Goal: Transaction & Acquisition: Obtain resource

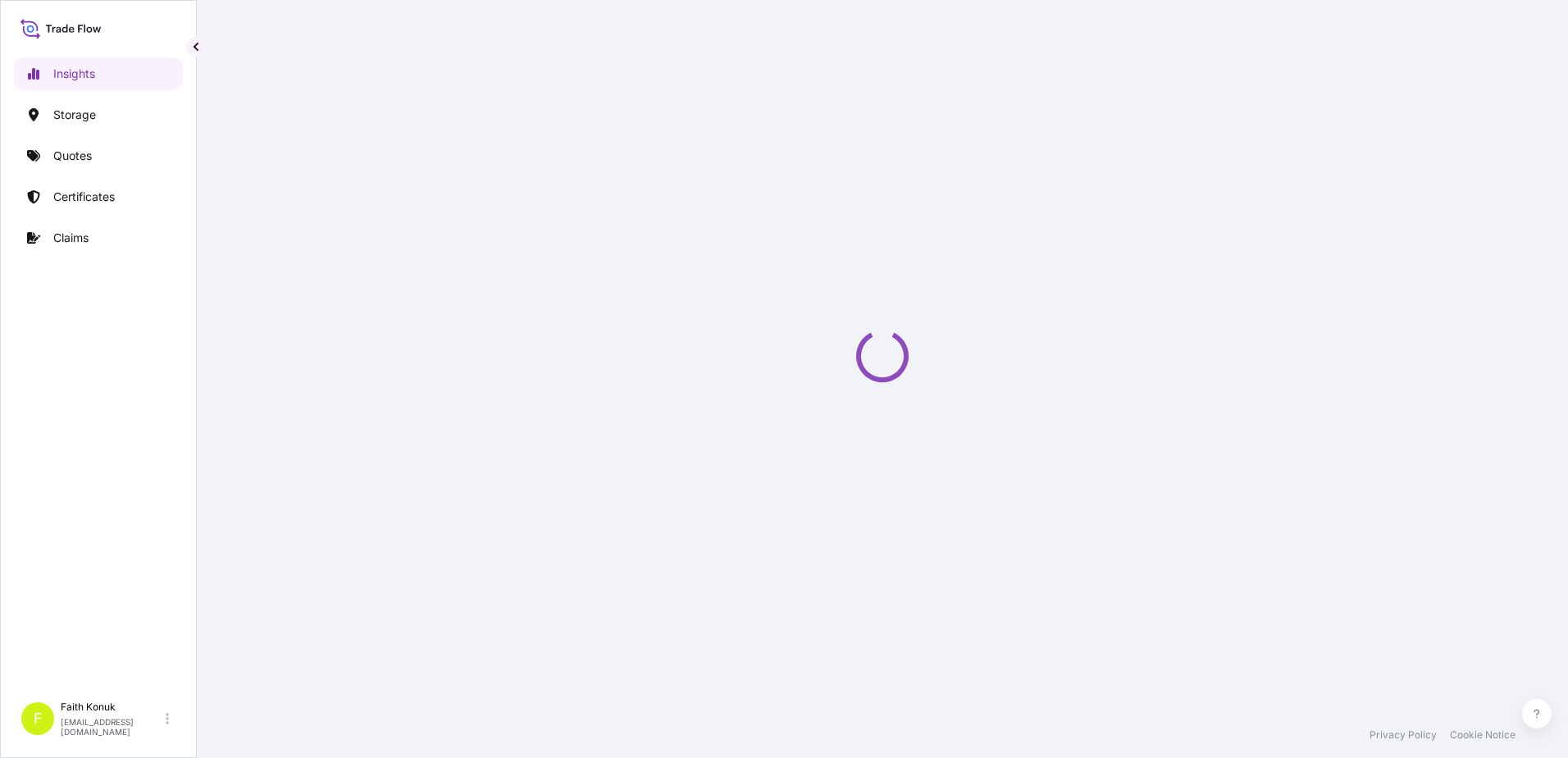
select select "2025"
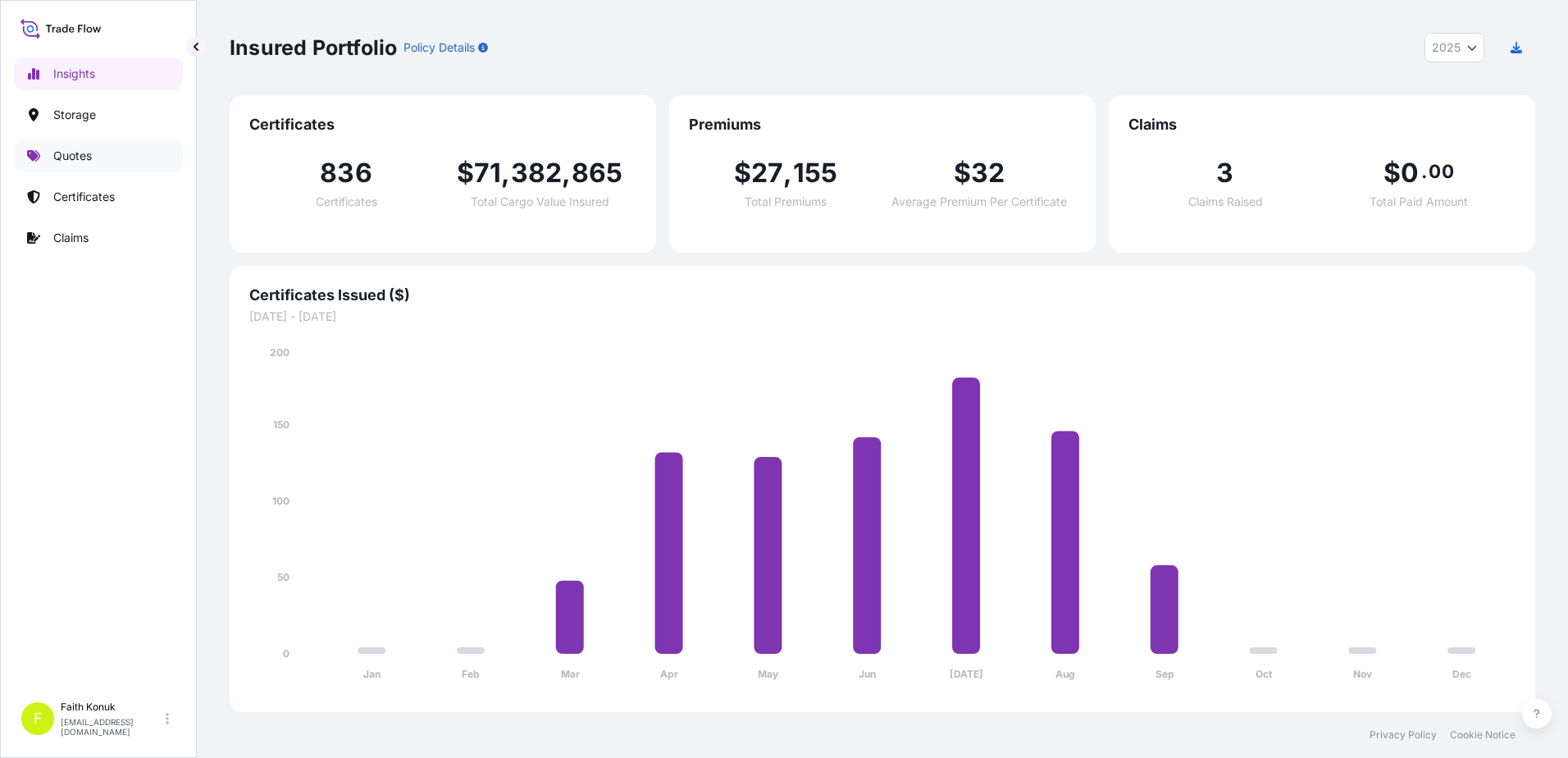
click at [81, 158] on p "Quotes" at bounding box center [73, 156] width 39 height 17
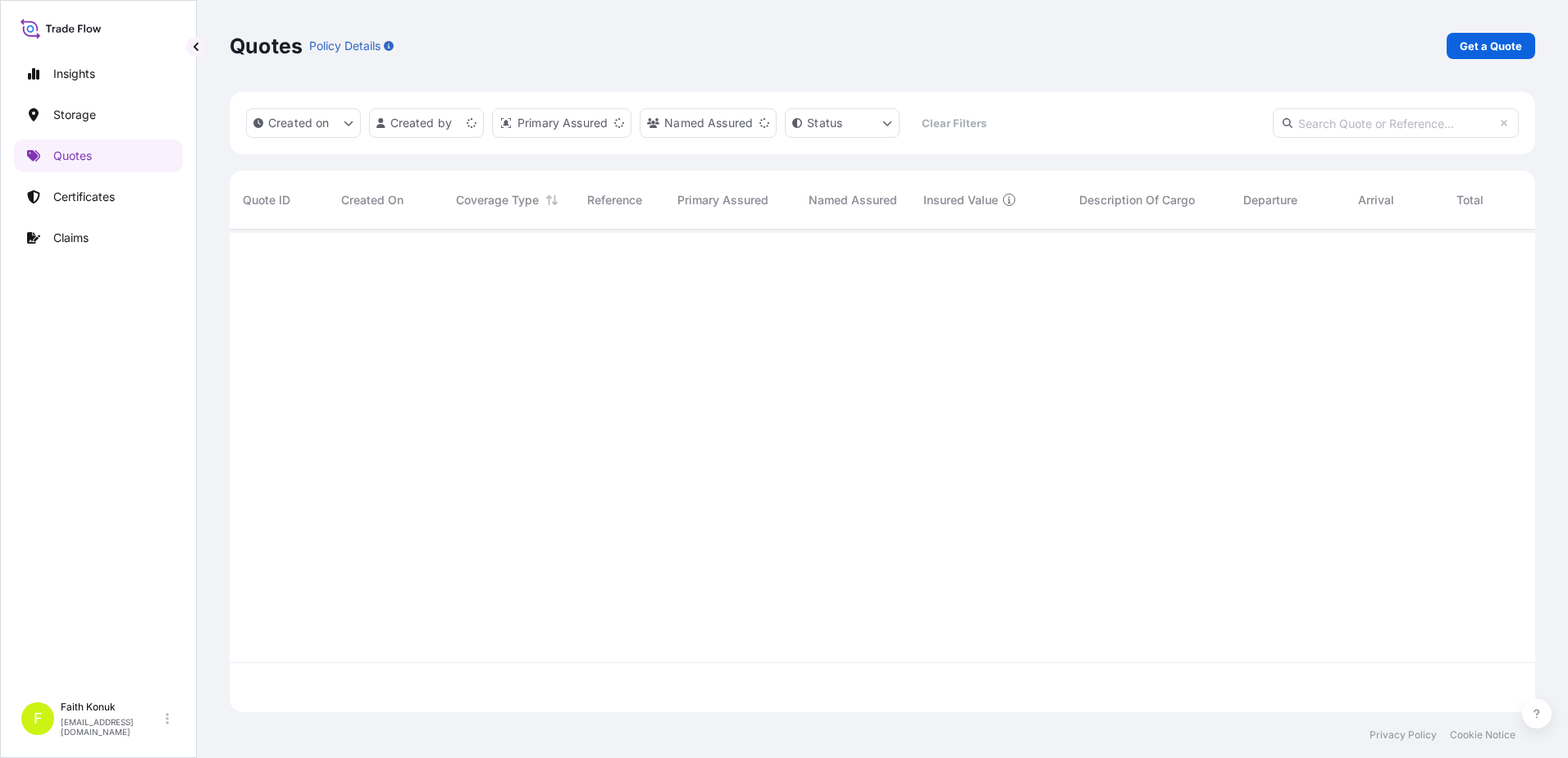
scroll to position [479, 1294]
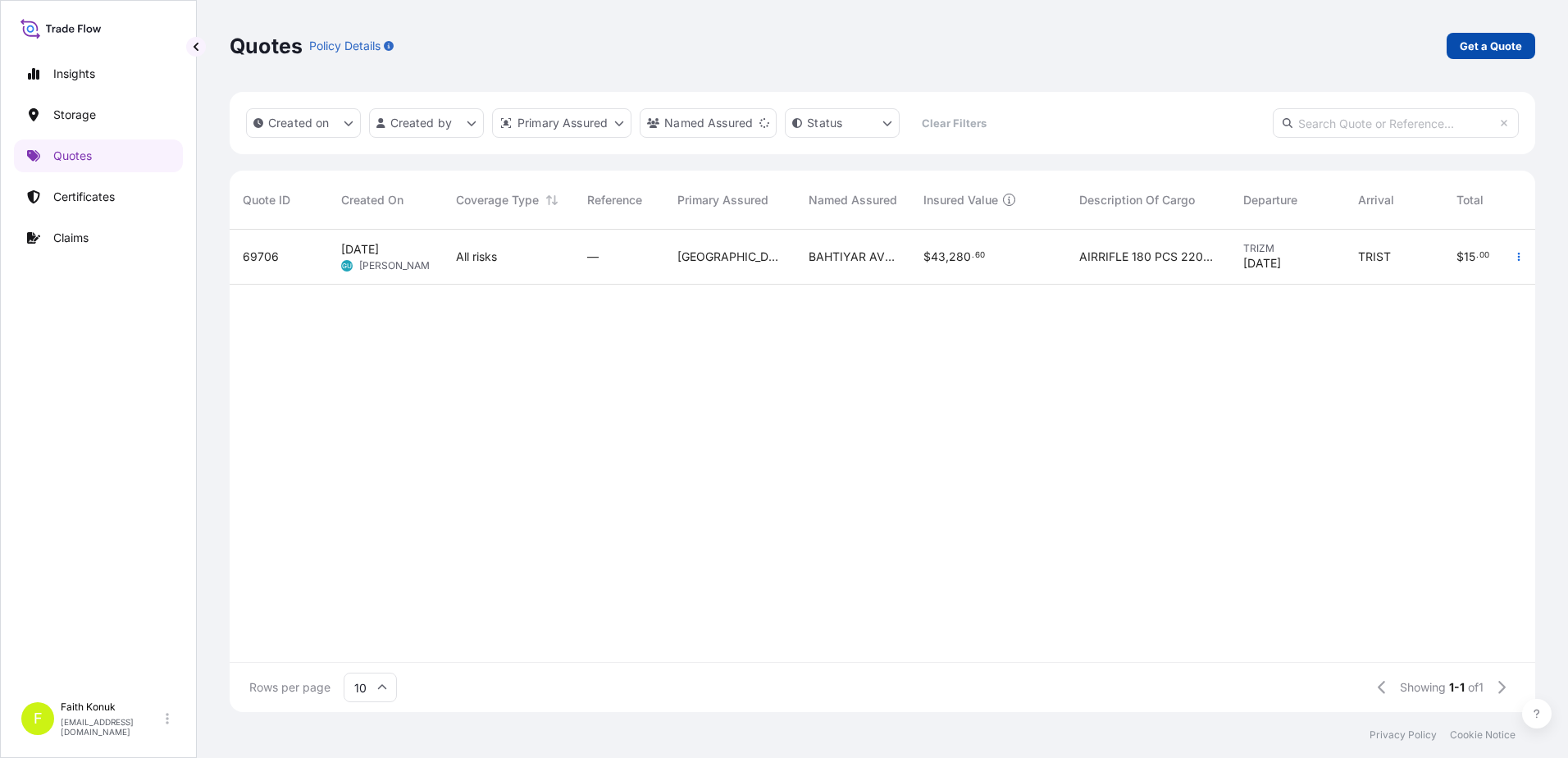
click at [1470, 53] on p "Get a Quote" at bounding box center [1491, 46] width 62 height 17
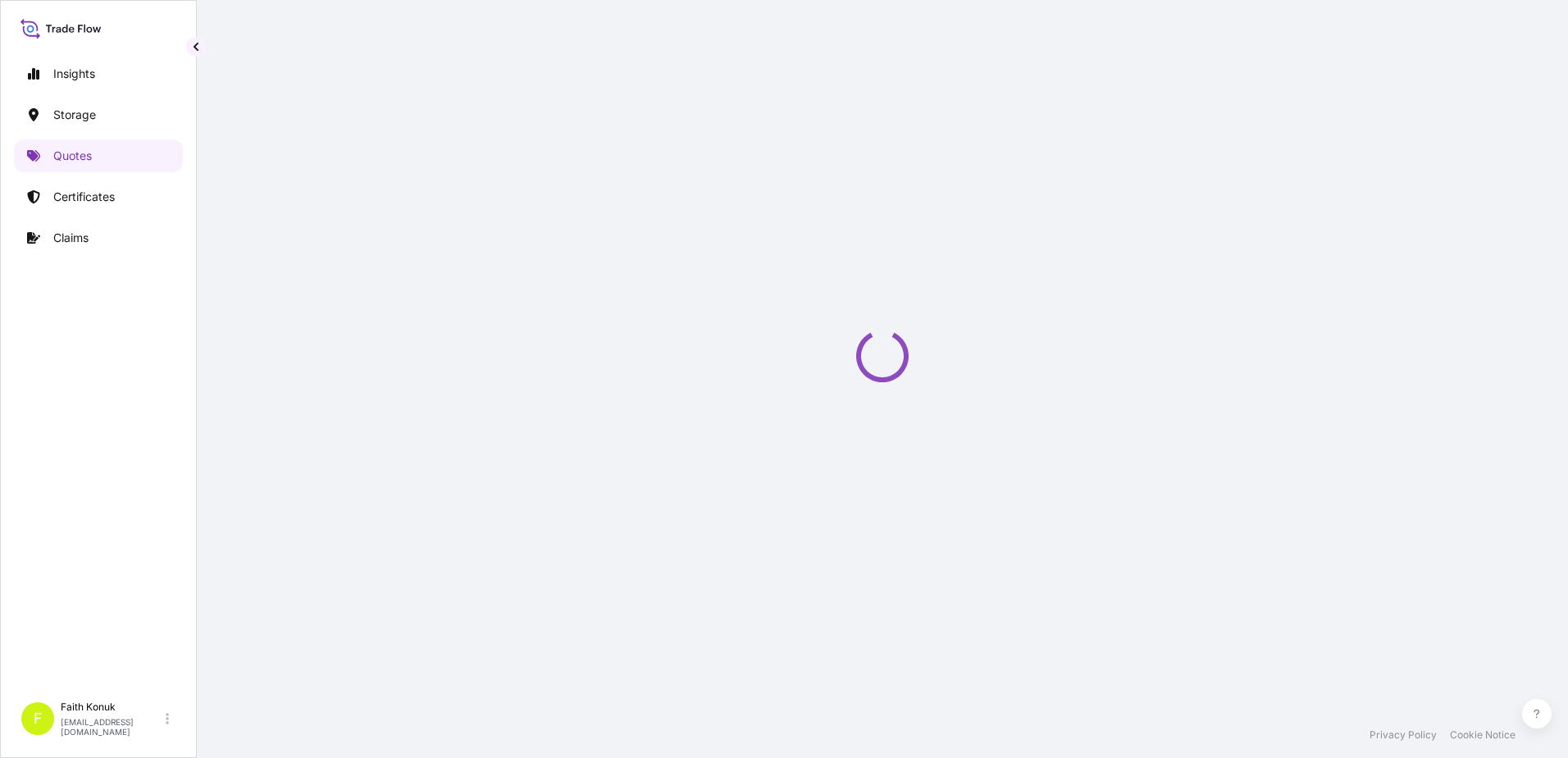
select select "Water"
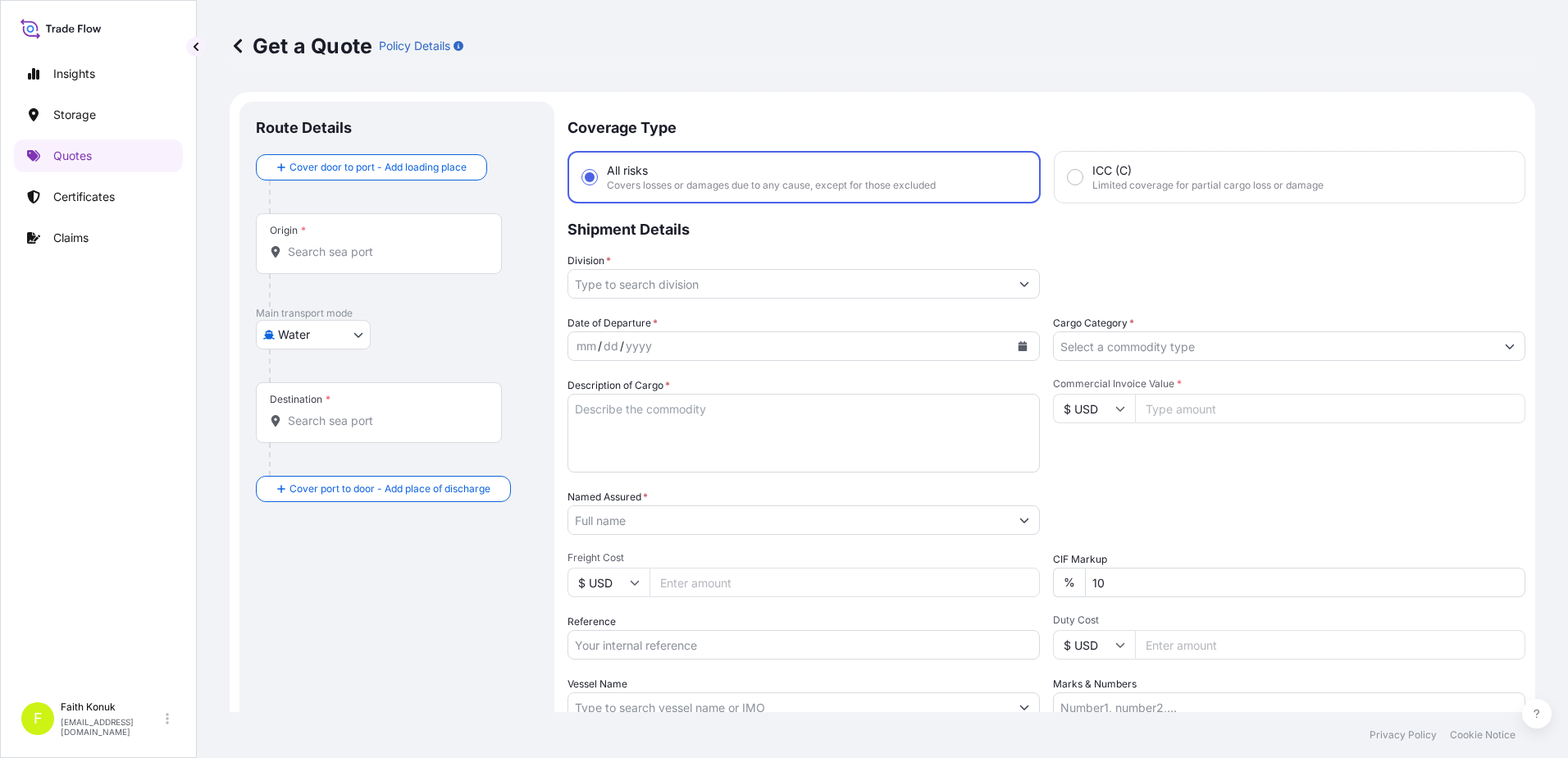
scroll to position [26, 0]
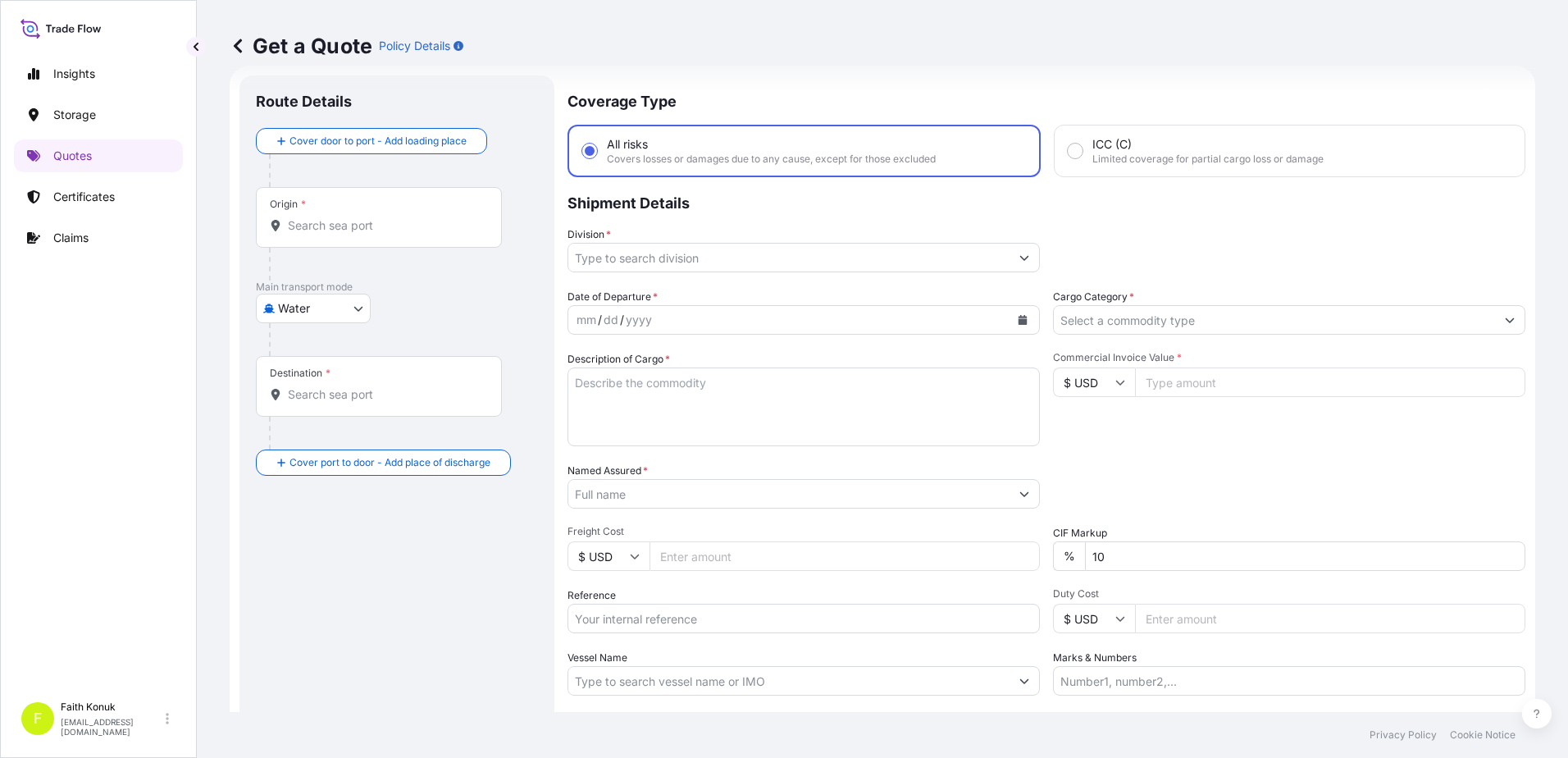
click at [1034, 254] on div "Division *" at bounding box center [1047, 250] width 958 height 46
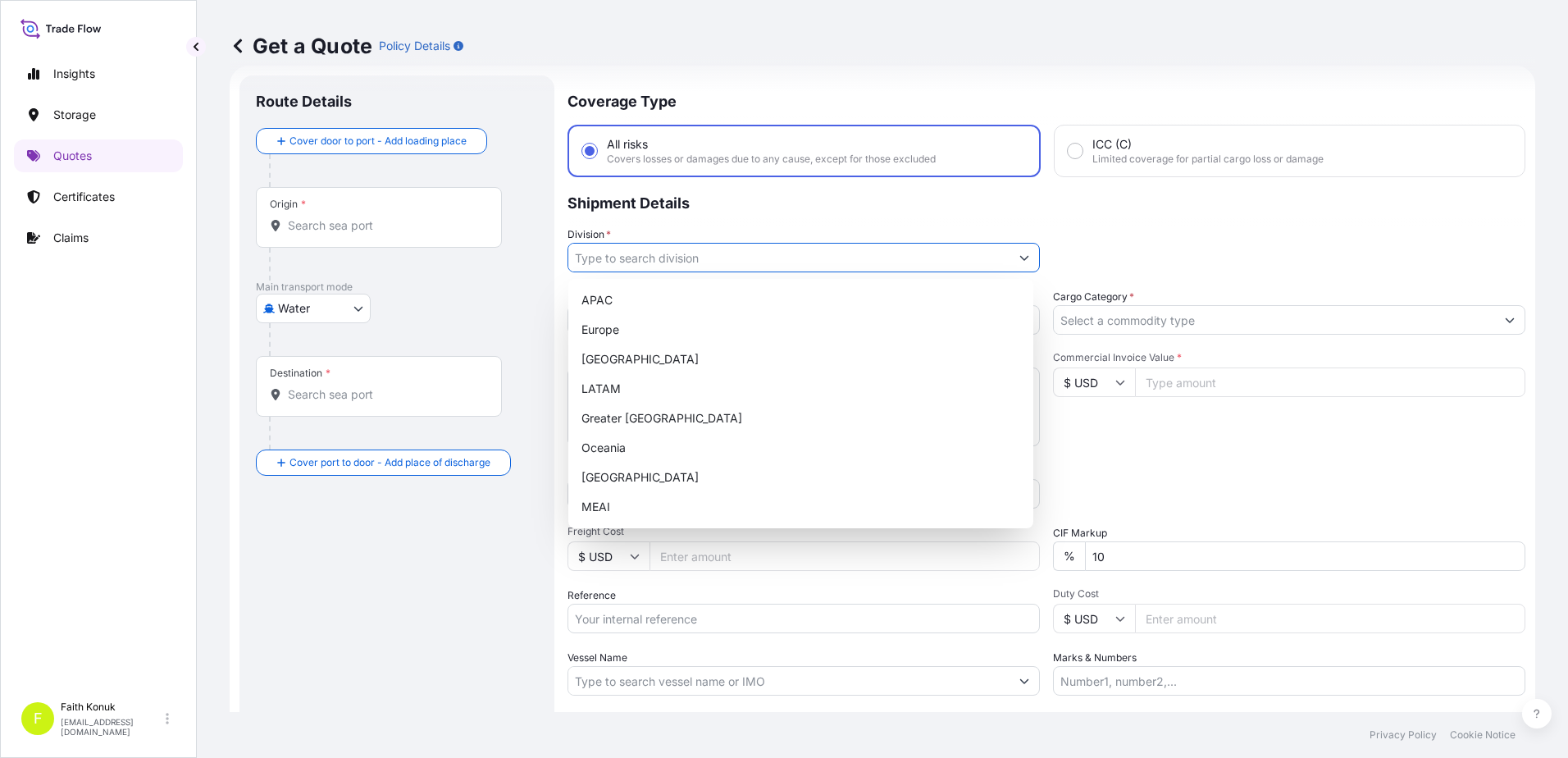
click at [1011, 260] on button "Show suggestions" at bounding box center [1025, 258] width 30 height 30
click at [1252, 103] on p "Coverage Type" at bounding box center [1047, 100] width 958 height 49
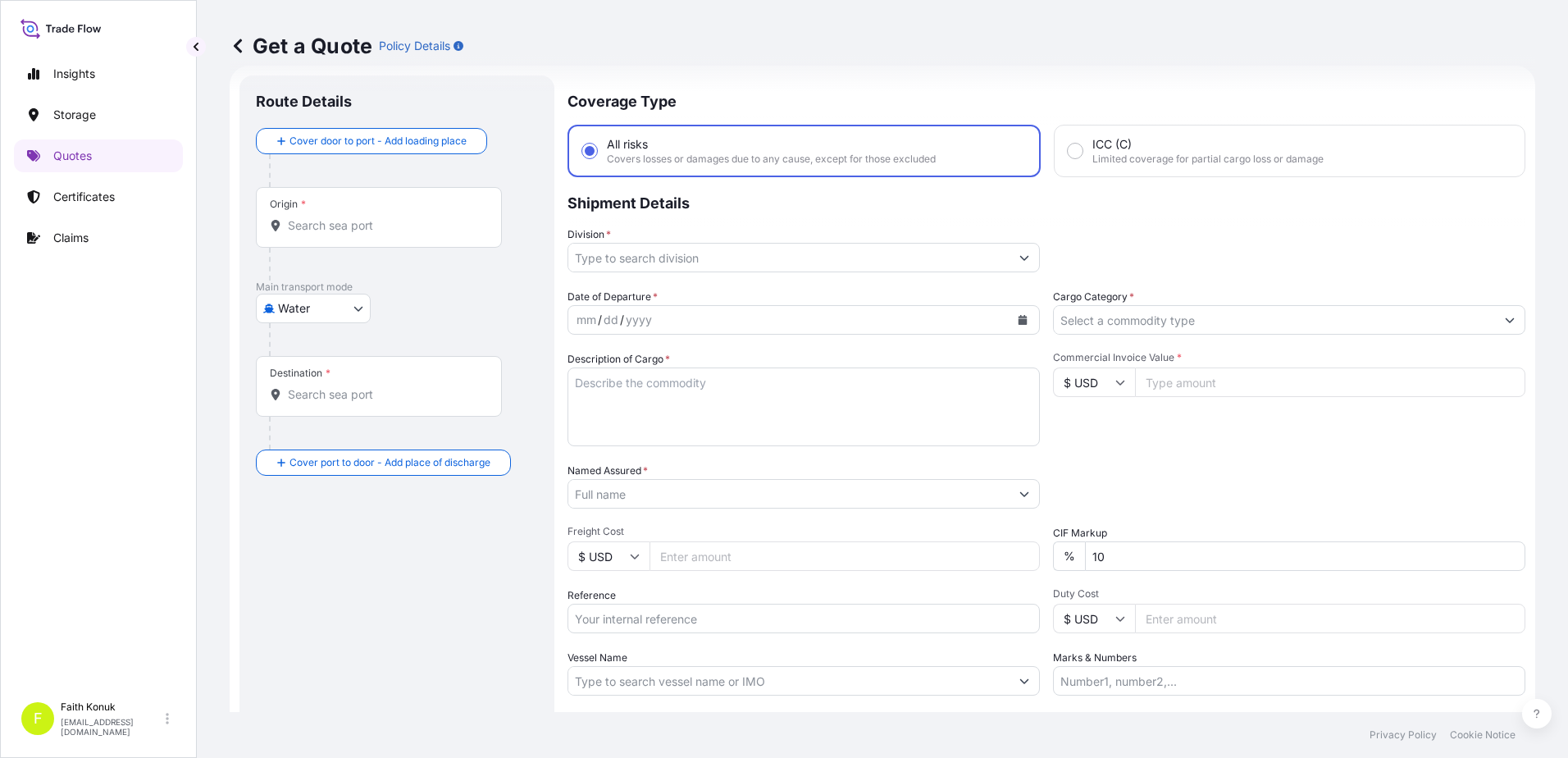
click at [239, 49] on icon at bounding box center [237, 46] width 8 height 14
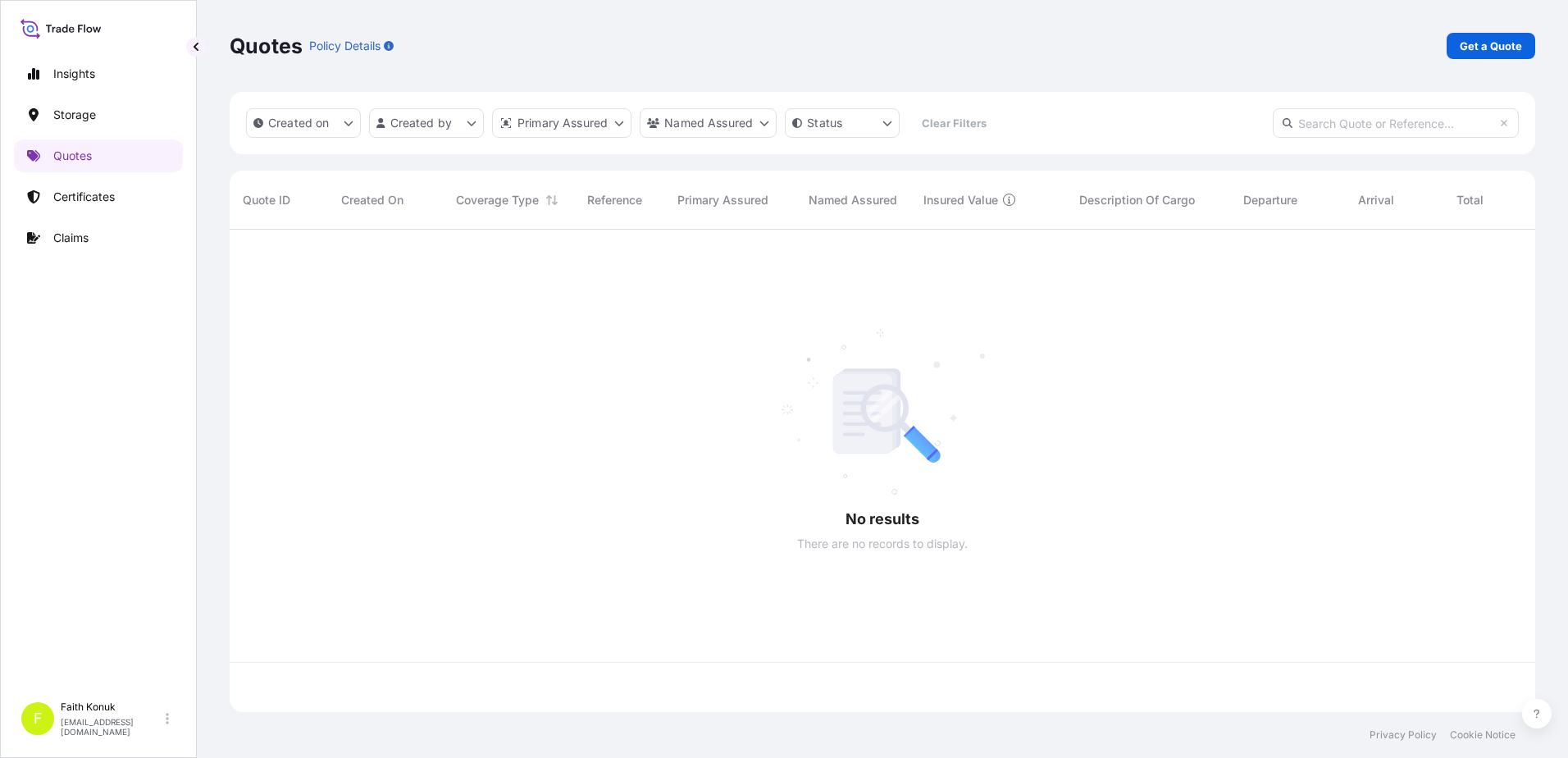
scroll to position [479, 1294]
